Goal: Check status: Check status

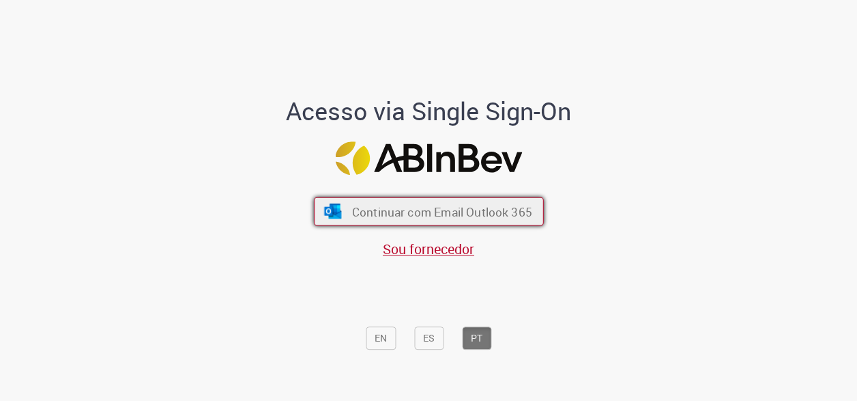
click at [425, 207] on span "Continuar com Email Outlook 365" at bounding box center [442, 211] width 180 height 16
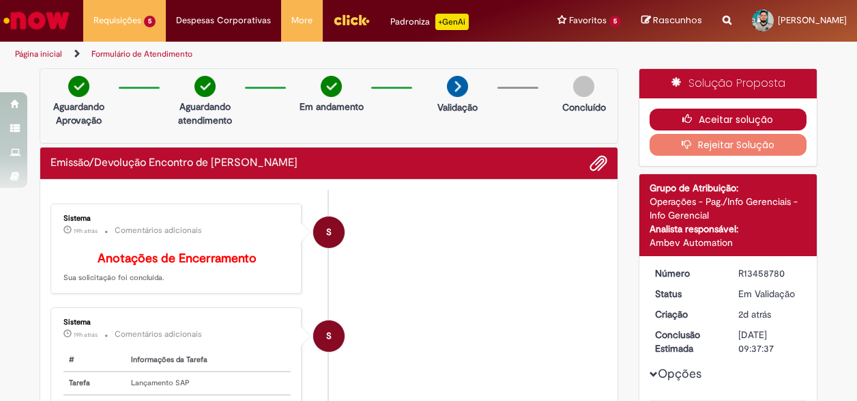
click at [703, 119] on button "Aceitar solução" at bounding box center [729, 120] width 158 height 22
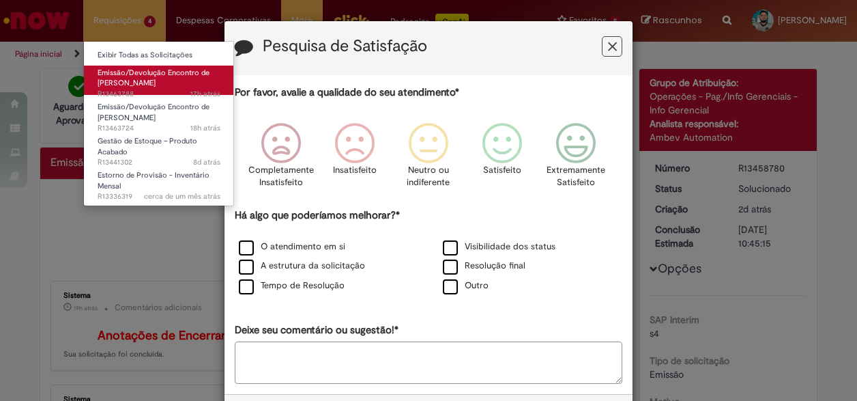
click at [116, 80] on span "Emissão/Devolução Encontro de [PERSON_NAME]" at bounding box center [154, 78] width 112 height 21
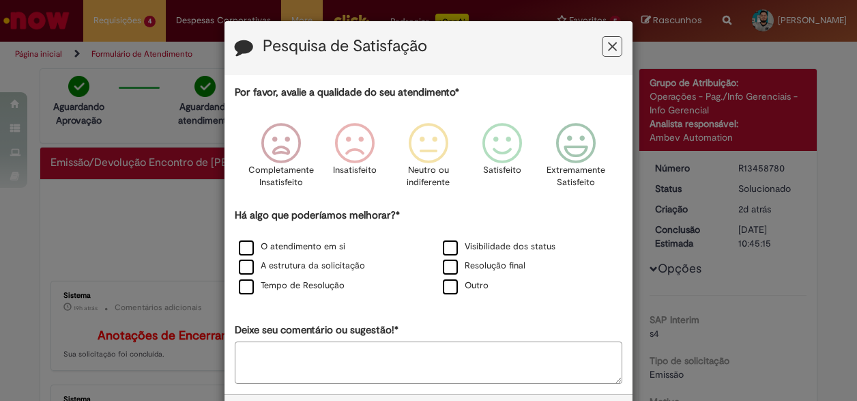
click at [608, 42] on icon "Feedback" at bounding box center [612, 47] width 9 height 14
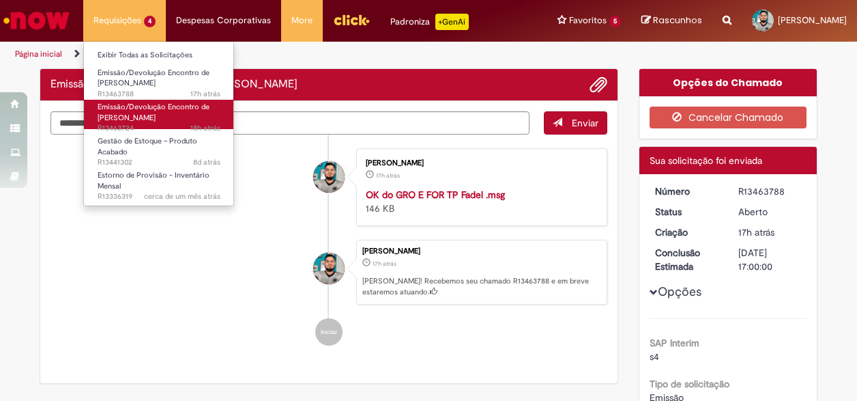
click at [137, 109] on span "Emissão/Devolução Encontro de [PERSON_NAME]" at bounding box center [154, 112] width 112 height 21
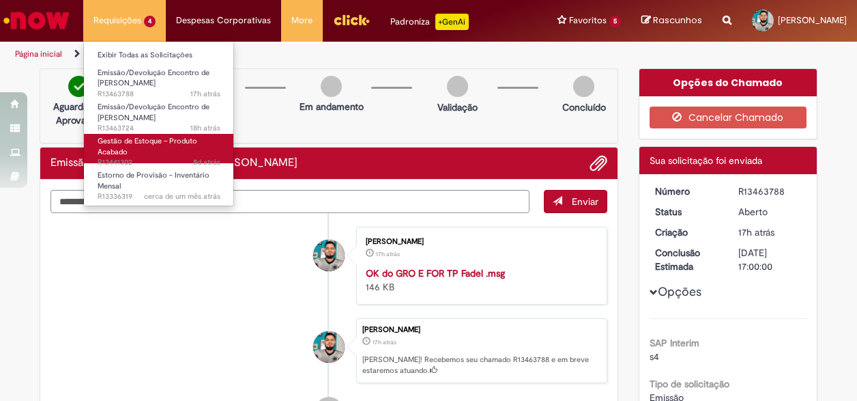
click at [134, 147] on link "Gestão de Estoque – Produto Acabado 8d atrás 8 dias atrás R13441302" at bounding box center [159, 148] width 150 height 29
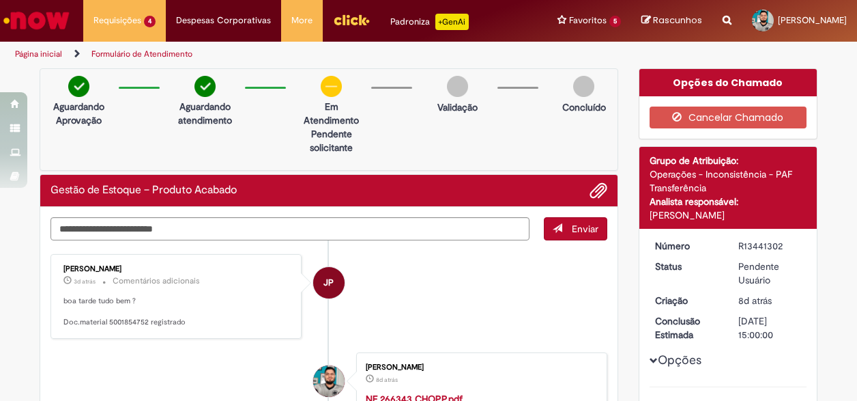
scroll to position [68, 0]
